Goal: Task Accomplishment & Management: Use online tool/utility

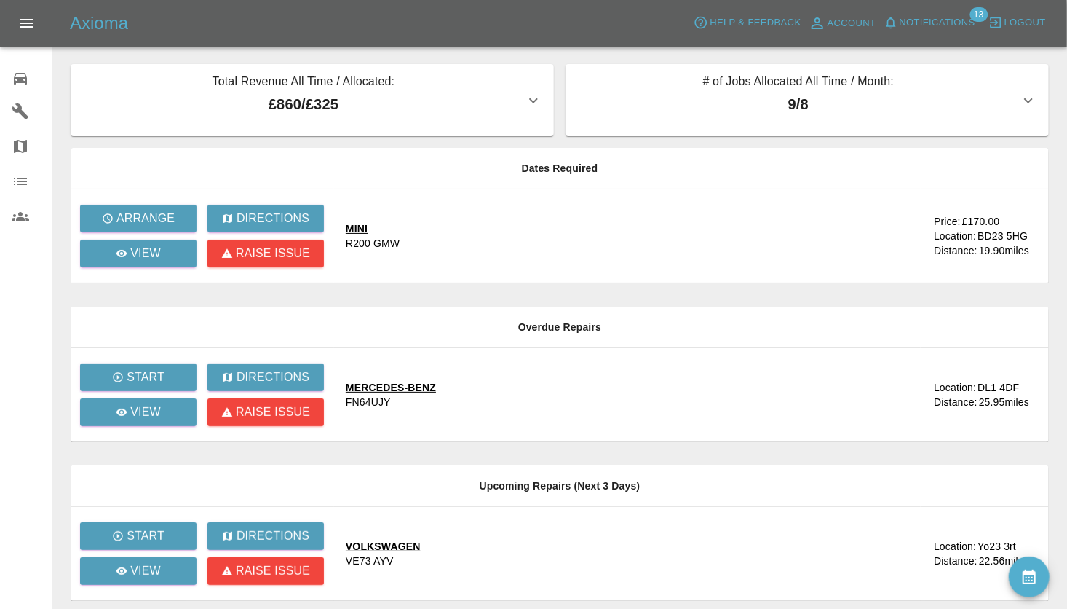
click at [25, 28] on icon "Open drawer" at bounding box center [25, 23] width 17 height 17
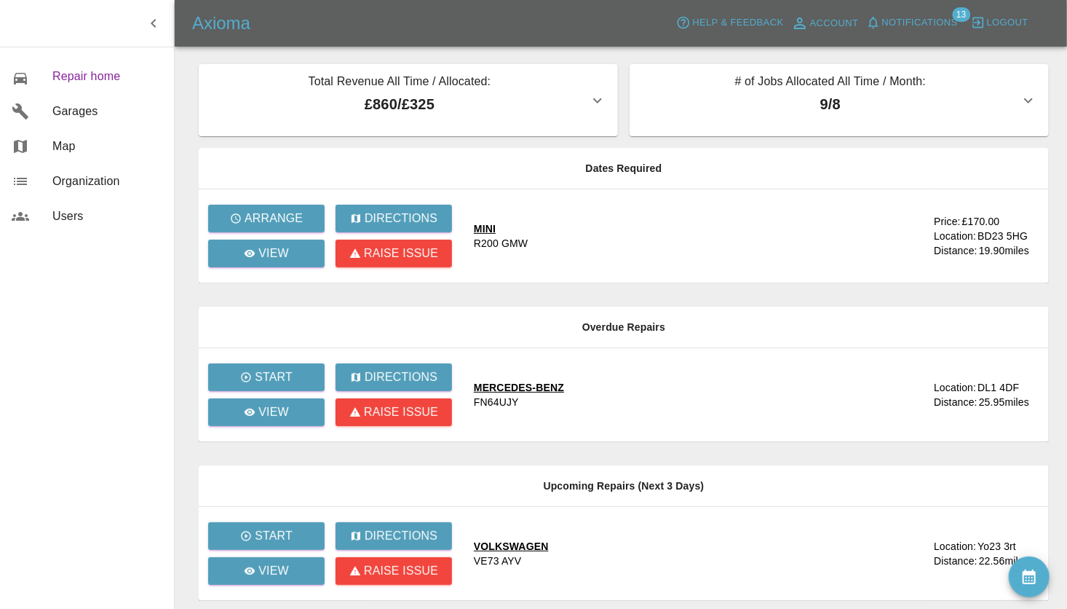
click at [67, 76] on span "Repair home" at bounding box center [107, 76] width 110 height 17
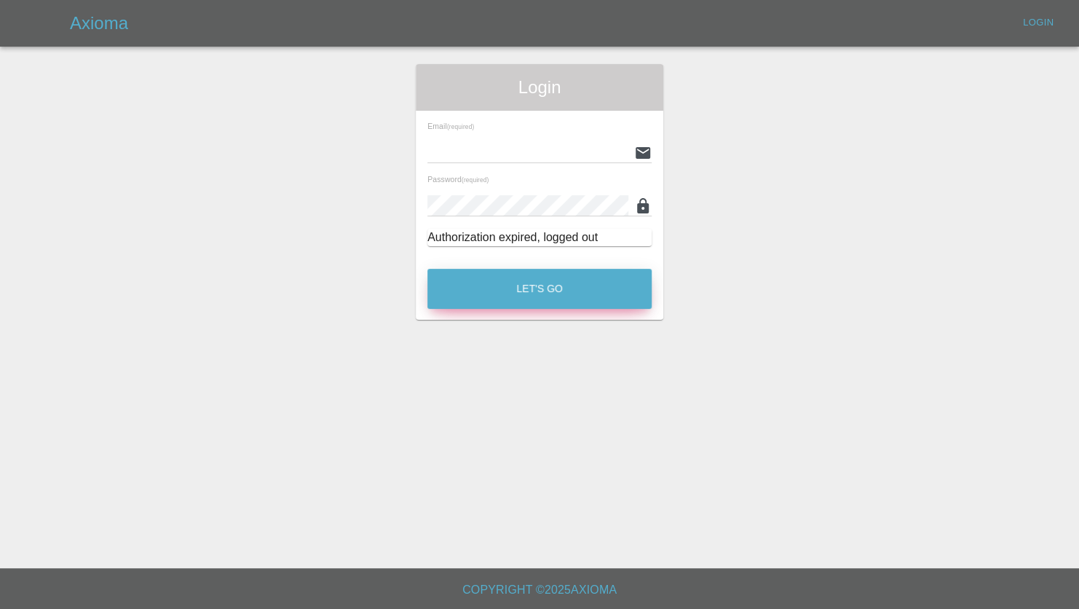
type input "[PERSON_NAME][EMAIL_ADDRESS][PERSON_NAME][DOMAIN_NAME]"
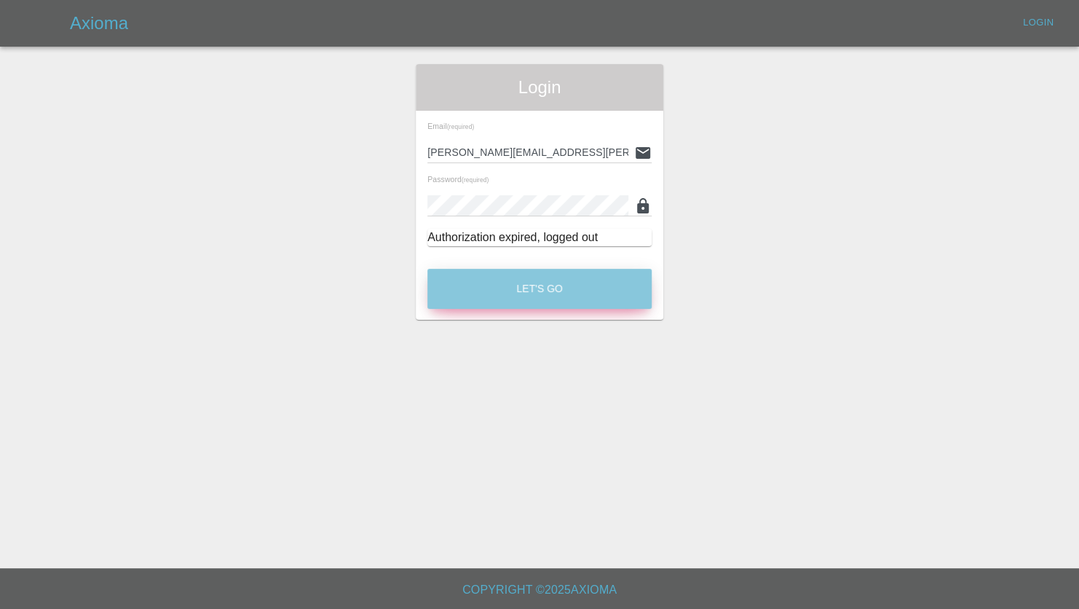
click at [499, 280] on button "Let's Go" at bounding box center [539, 289] width 224 height 40
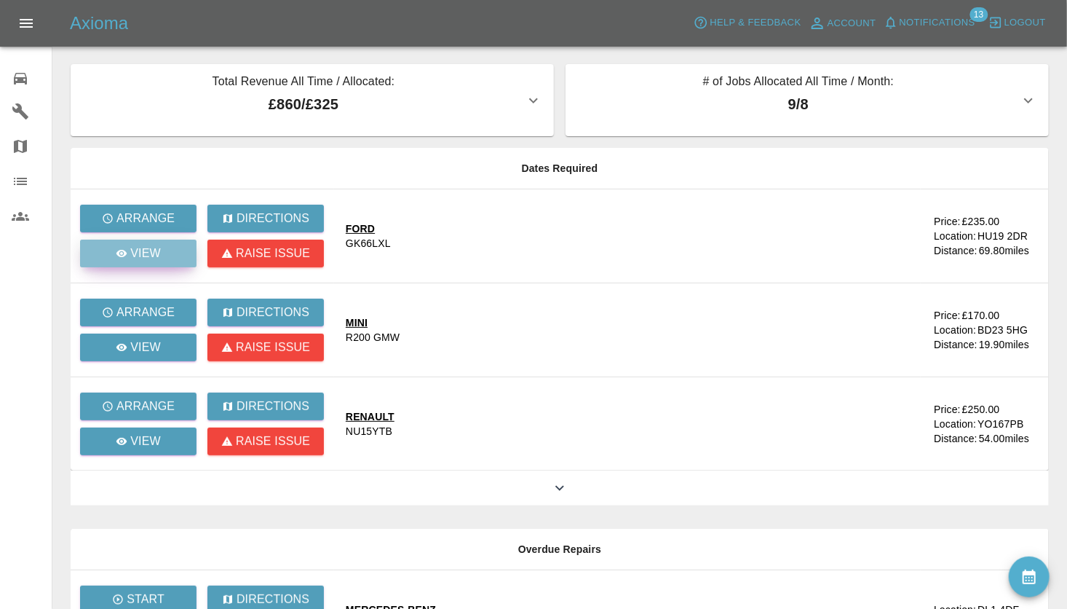
click at [154, 241] on link "View" at bounding box center [138, 253] width 116 height 28
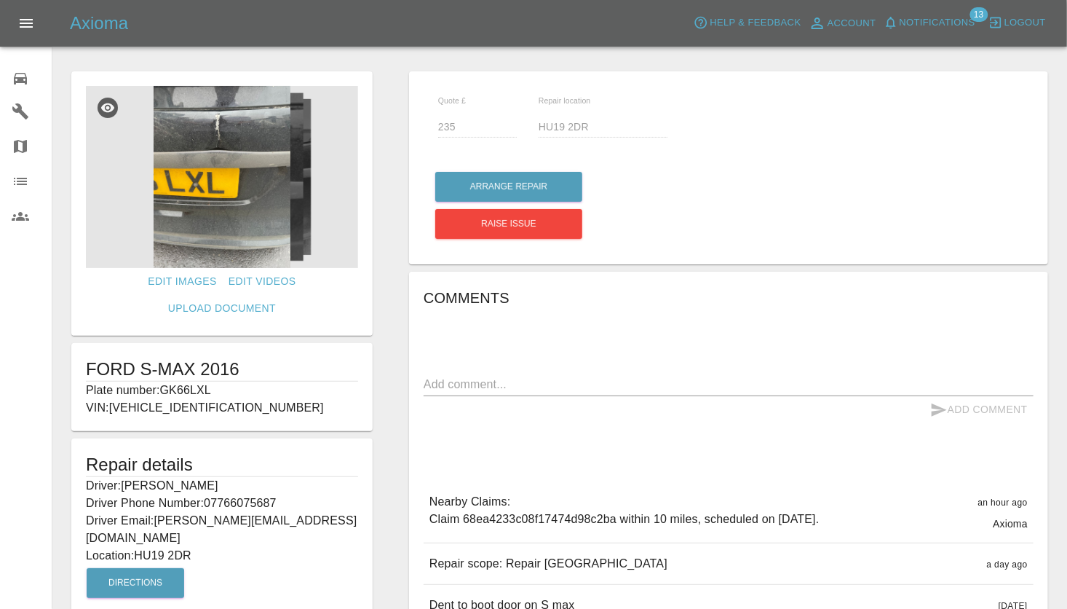
click at [219, 167] on img at bounding box center [222, 177] width 272 height 182
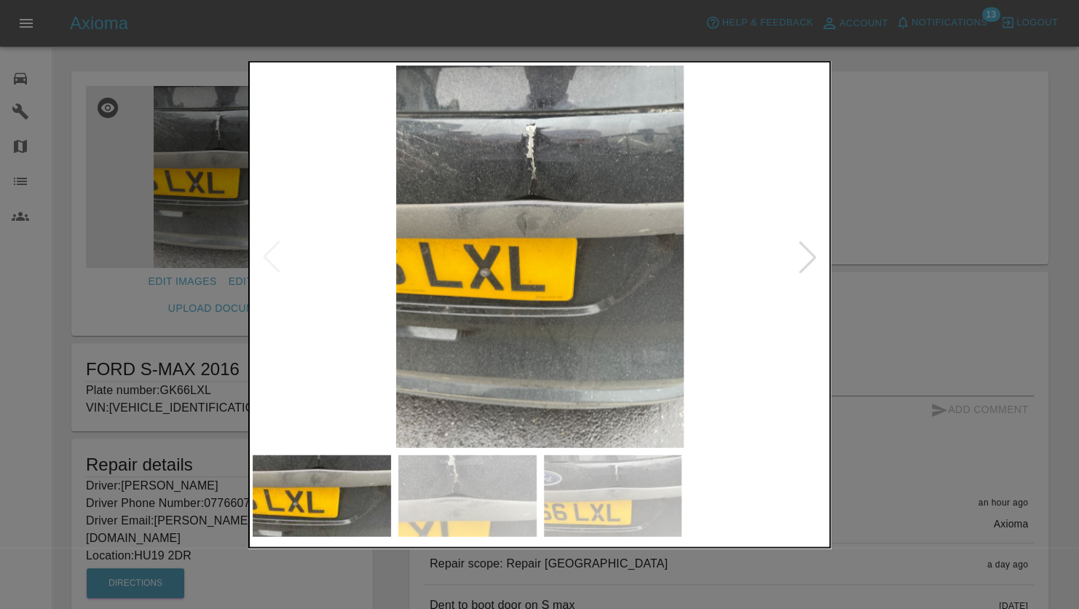
click at [118, 61] on div at bounding box center [539, 304] width 1079 height 609
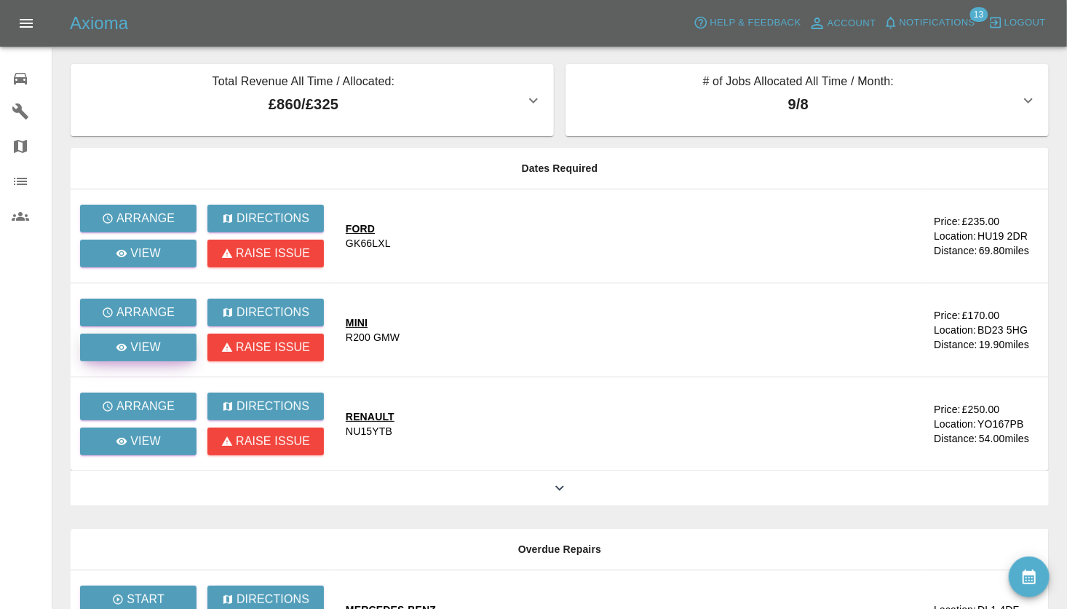
click at [130, 349] on div "View" at bounding box center [138, 346] width 45 height 17
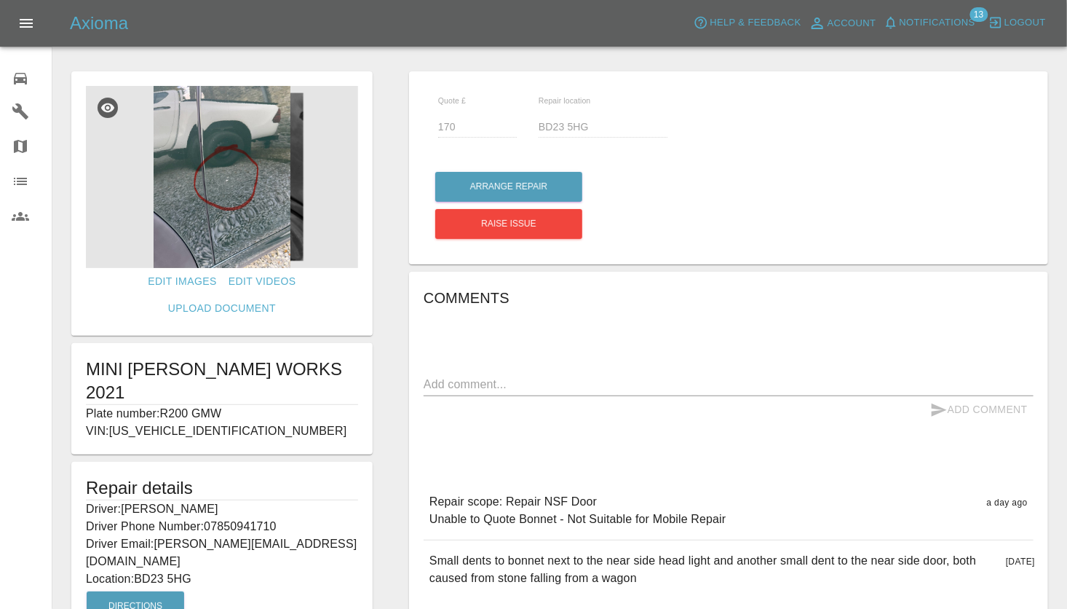
click at [245, 191] on img at bounding box center [222, 177] width 272 height 182
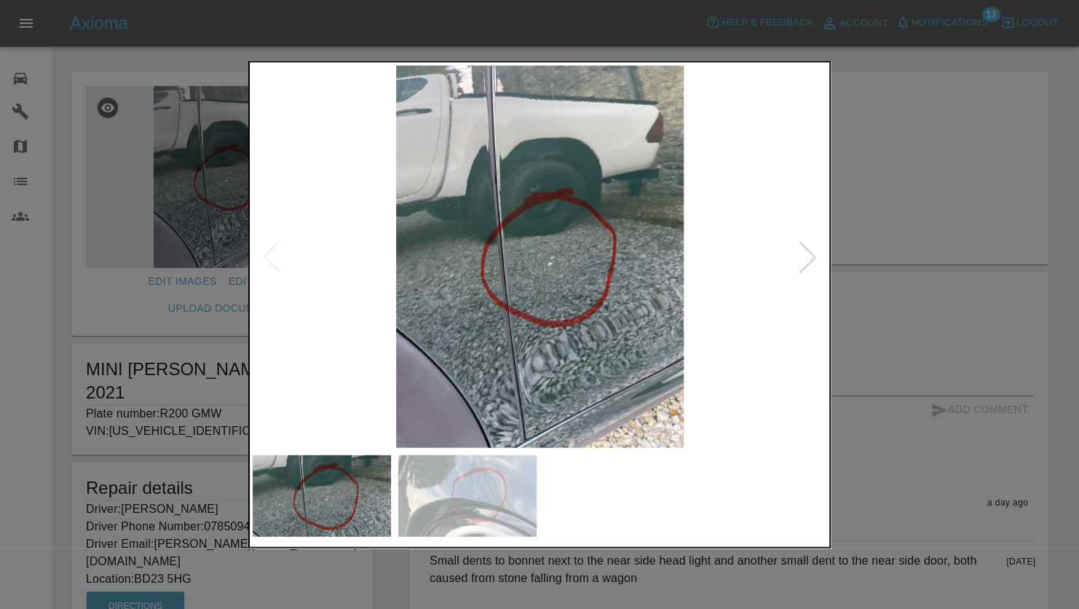
click at [557, 364] on img at bounding box center [540, 257] width 574 height 382
click at [865, 259] on div at bounding box center [539, 304] width 1079 height 609
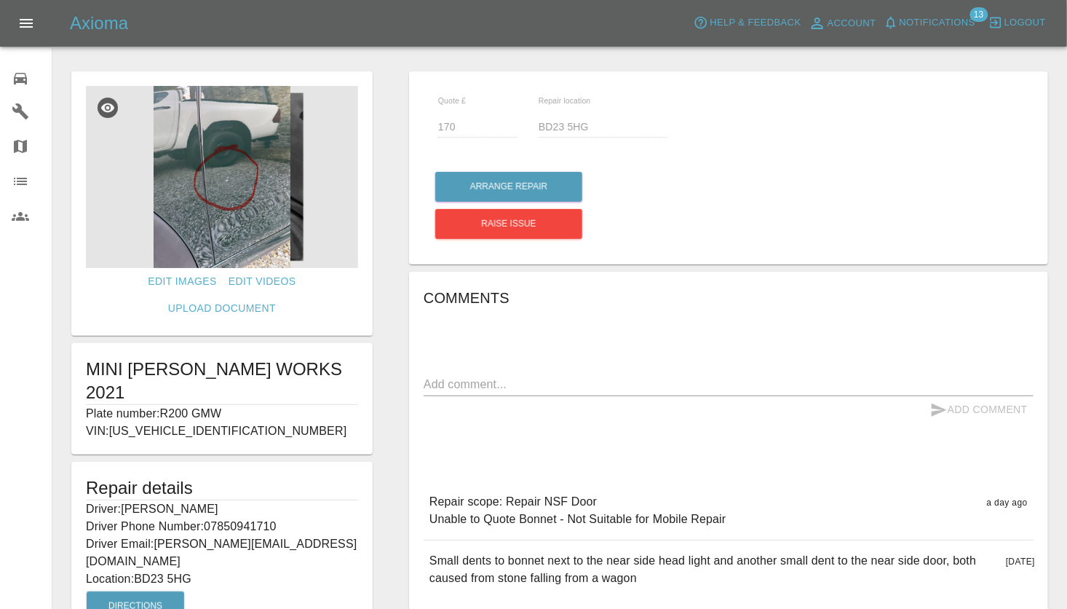
click at [226, 207] on img at bounding box center [222, 177] width 272 height 182
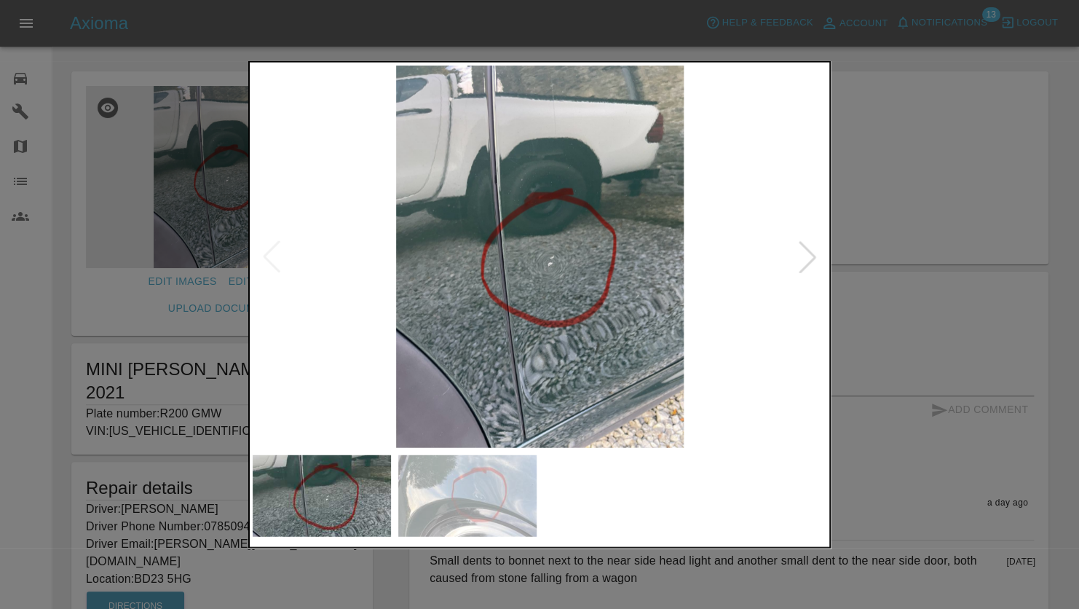
click at [1016, 273] on div at bounding box center [539, 304] width 1079 height 609
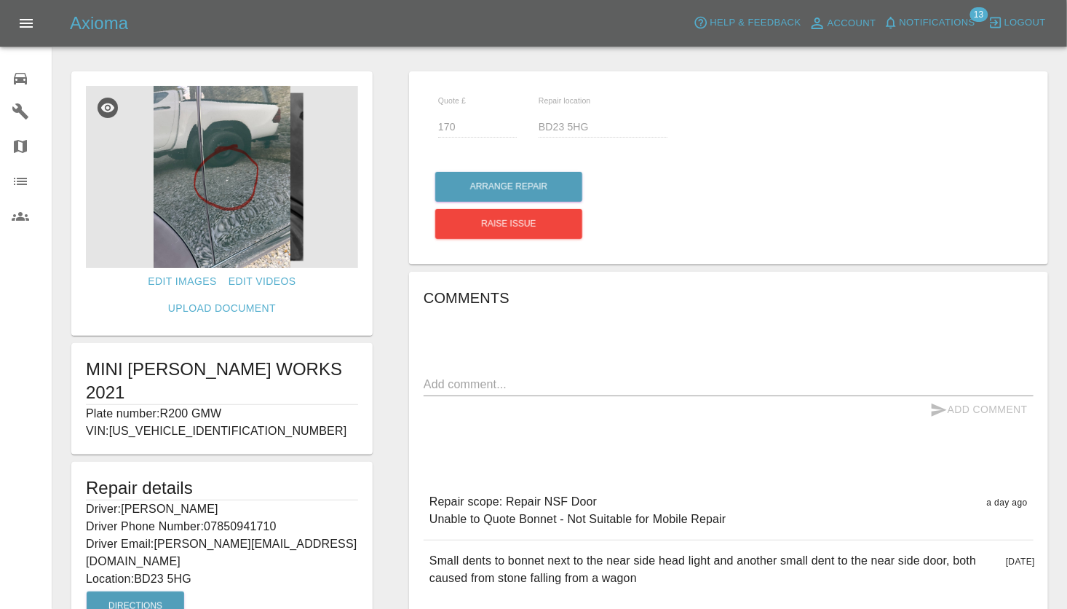
click at [236, 160] on img at bounding box center [222, 177] width 272 height 182
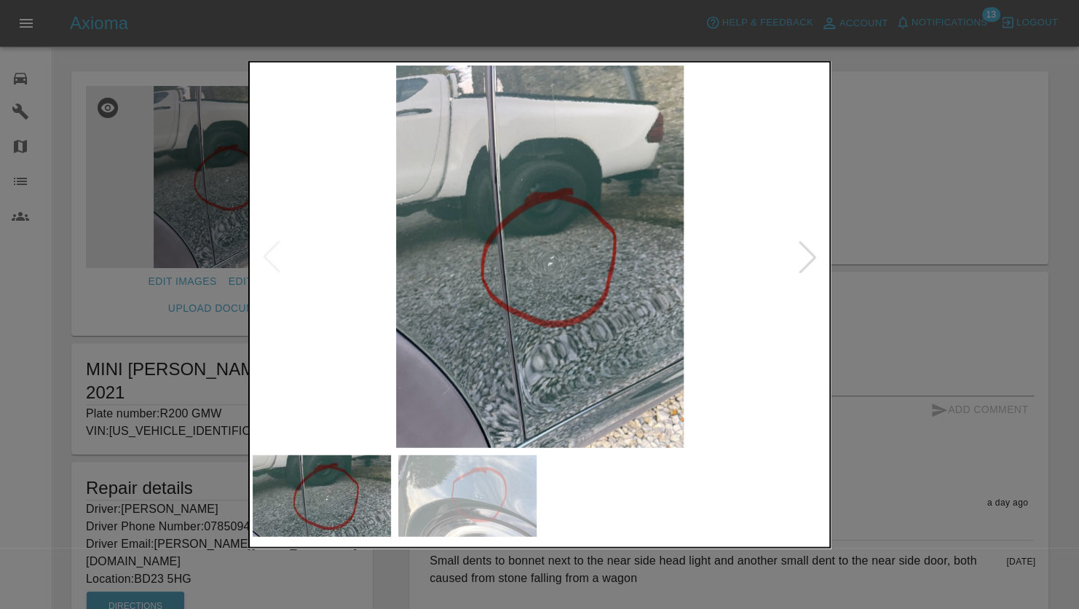
click at [877, 199] on div at bounding box center [539, 304] width 1079 height 609
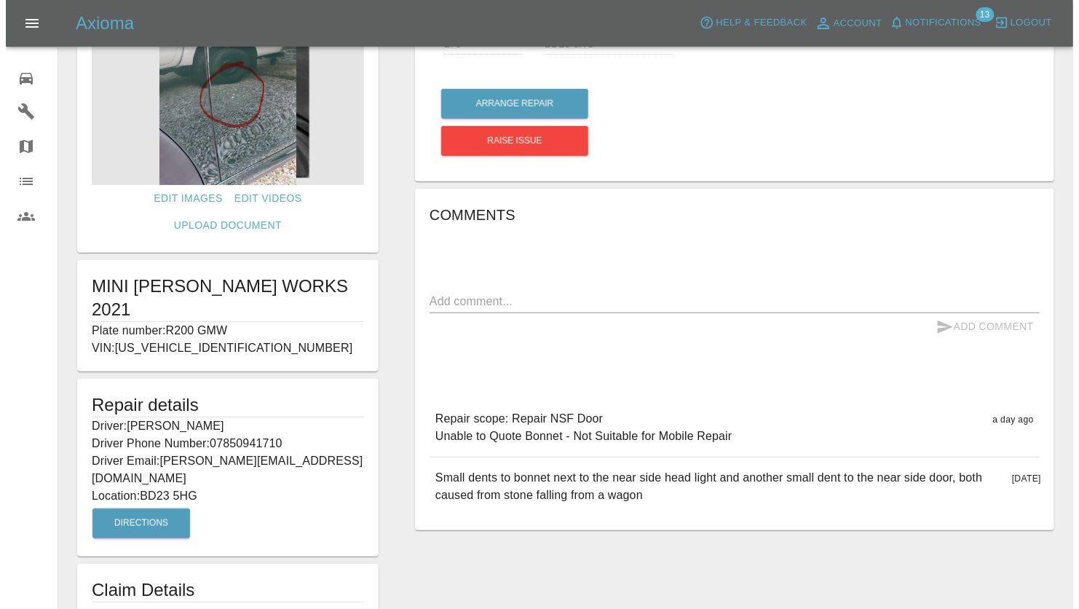
scroll to position [89, 0]
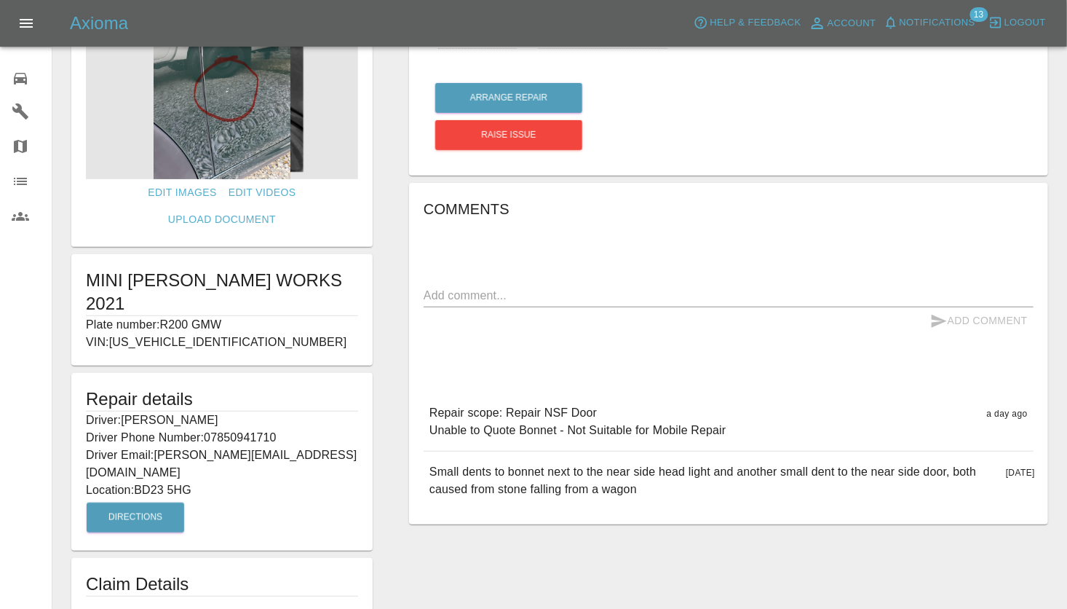
click at [226, 95] on img at bounding box center [222, 88] width 272 height 182
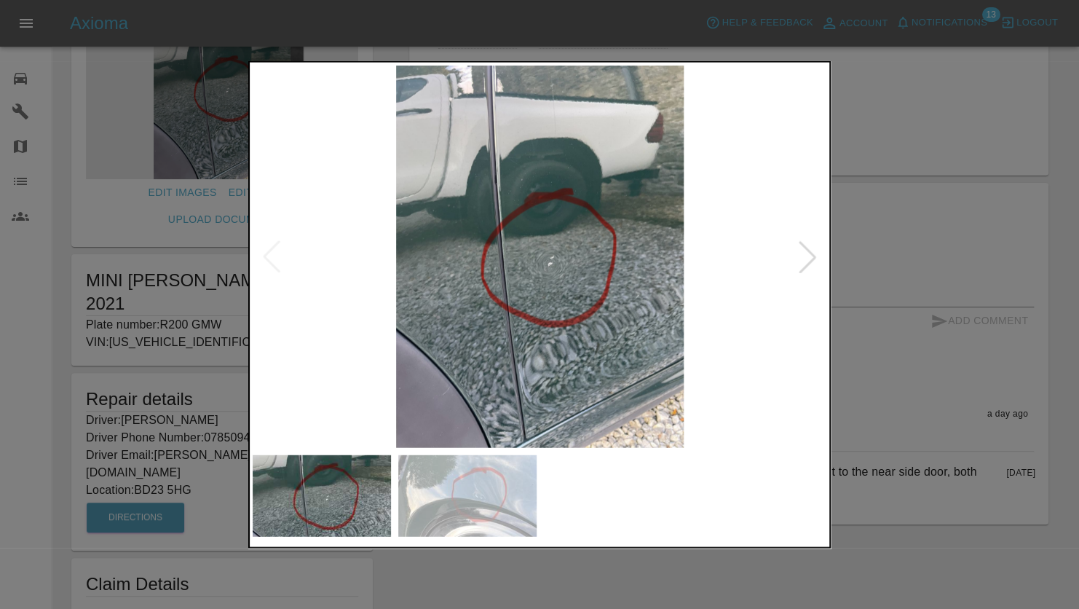
click at [559, 320] on img at bounding box center [540, 257] width 574 height 382
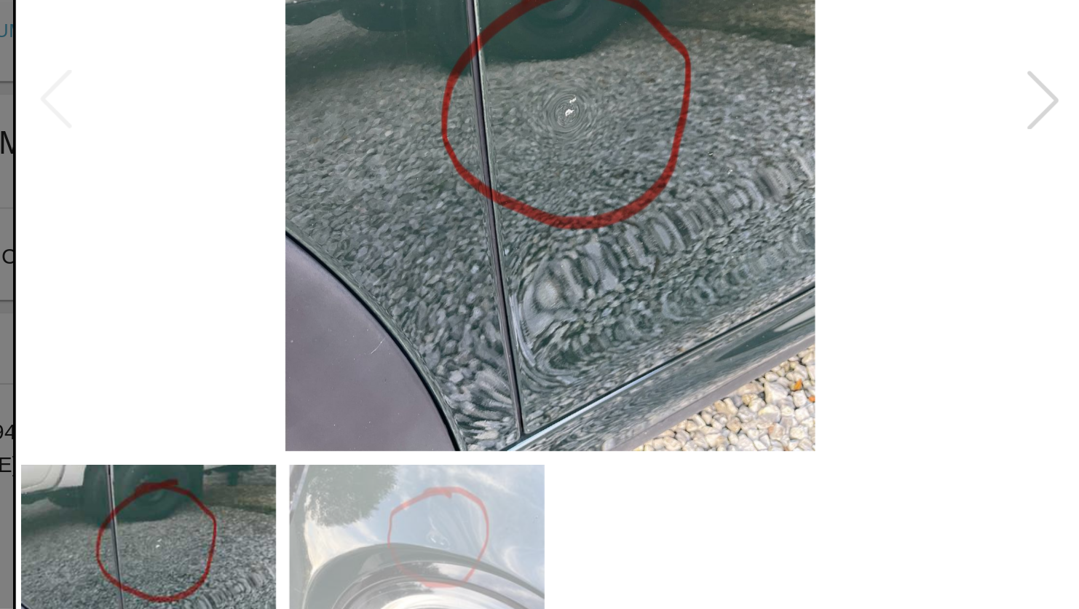
click at [813, 257] on div at bounding box center [807, 256] width 32 height 32
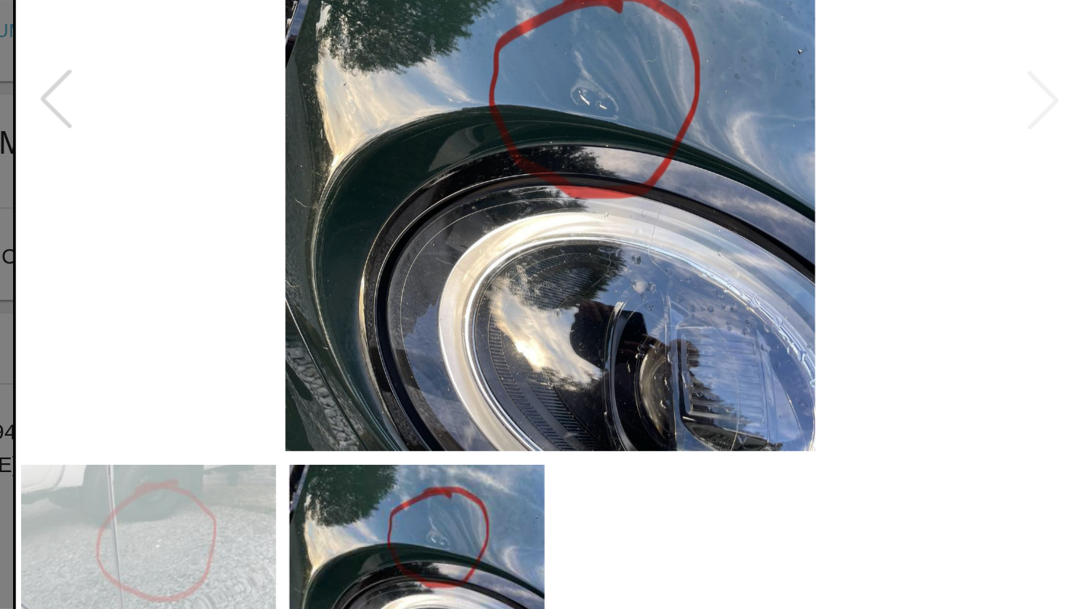
click at [264, 259] on div at bounding box center [271, 256] width 32 height 32
